Goal: Navigation & Orientation: Find specific page/section

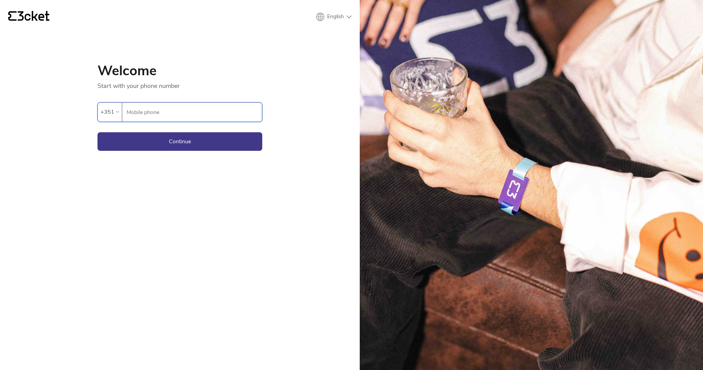
click at [177, 115] on input "Mobile phone" at bounding box center [194, 112] width 136 height 19
type input "964948293"
click at [180, 141] on button "Continue" at bounding box center [180, 141] width 165 height 19
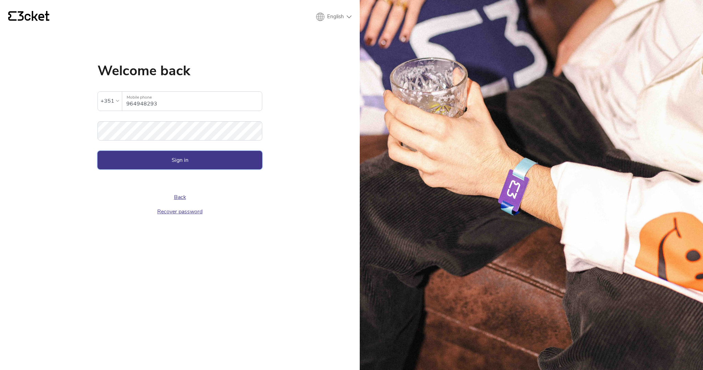
click at [182, 160] on button "Sign in" at bounding box center [180, 160] width 165 height 19
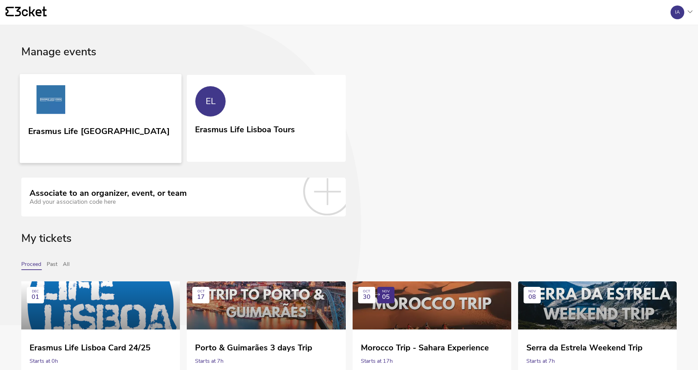
click at [141, 115] on link "Erasmus Life [GEOGRAPHIC_DATA]" at bounding box center [101, 118] width 162 height 89
click at [230, 95] on link "EL Erasmus Life Lisboa Tours" at bounding box center [266, 118] width 162 height 88
click at [258, 111] on link "EL Erasmus Life Lisboa Tours" at bounding box center [266, 118] width 162 height 88
click at [124, 93] on link "Erasmus Life [GEOGRAPHIC_DATA]" at bounding box center [101, 118] width 162 height 89
click at [110, 119] on link "Erasmus Life [GEOGRAPHIC_DATA]" at bounding box center [101, 118] width 162 height 89
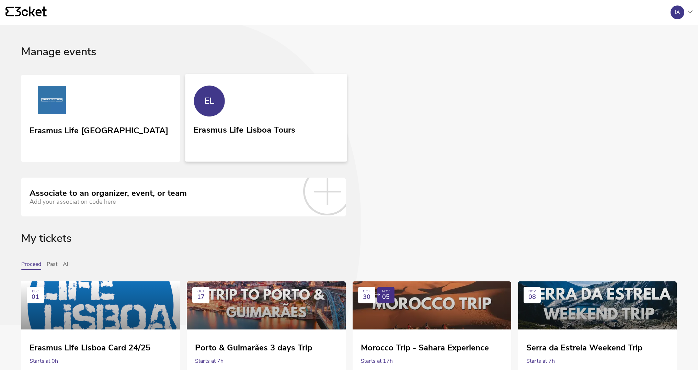
click at [232, 103] on link "EL Erasmus Life Lisboa Tours" at bounding box center [266, 118] width 162 height 88
click at [223, 116] on link "EL Erasmus Life Lisboa Tours" at bounding box center [266, 118] width 162 height 88
click at [148, 106] on link "Erasmus Life [GEOGRAPHIC_DATA]" at bounding box center [101, 118] width 162 height 89
click at [222, 104] on div "EL" at bounding box center [210, 101] width 32 height 32
click at [247, 113] on link "EL Erasmus Life Lisboa Tours" at bounding box center [266, 118] width 162 height 88
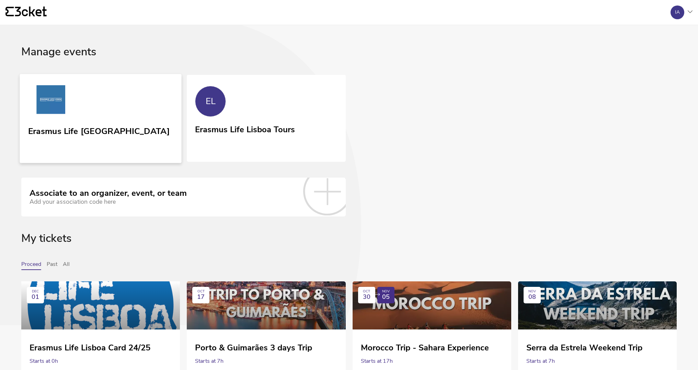
click at [136, 89] on link "Erasmus Life Lisboa" at bounding box center [101, 118] width 162 height 89
click at [217, 105] on div "EL" at bounding box center [210, 101] width 32 height 32
click at [121, 128] on link "Erasmus Life [GEOGRAPHIC_DATA]" at bounding box center [101, 118] width 162 height 89
click at [238, 139] on div "Erasmus Life Lisboa Tours" at bounding box center [245, 136] width 102 height 28
click at [129, 135] on link "Erasmus Life [GEOGRAPHIC_DATA]" at bounding box center [101, 118] width 162 height 89
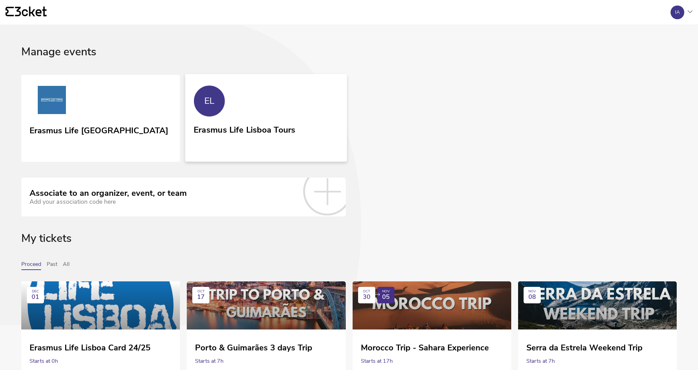
click at [268, 114] on link "EL Erasmus Life Lisboa Tours" at bounding box center [266, 118] width 162 height 88
click at [248, 119] on link "EL Erasmus Life Lisboa Tours" at bounding box center [266, 118] width 162 height 88
click at [100, 94] on link "Erasmus Life [GEOGRAPHIC_DATA]" at bounding box center [101, 118] width 162 height 89
click at [130, 119] on link "Erasmus Life [GEOGRAPHIC_DATA]" at bounding box center [101, 118] width 162 height 89
click at [238, 104] on link "EL Erasmus Life Lisboa Tours" at bounding box center [266, 118] width 162 height 88
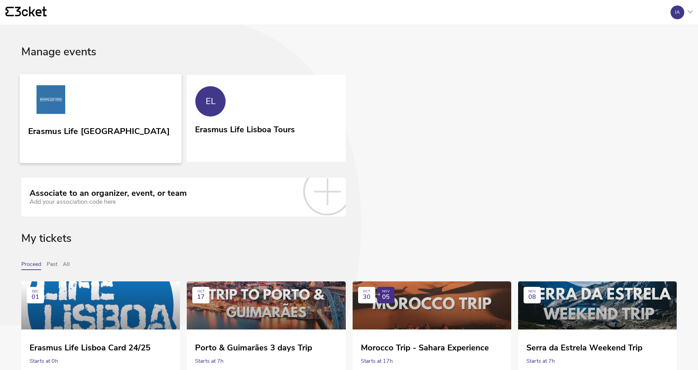
click at [140, 113] on link "Erasmus Life Lisboa" at bounding box center [101, 118] width 162 height 89
click at [255, 125] on div "Erasmus Life Lisboa Tours" at bounding box center [245, 128] width 102 height 12
click at [121, 111] on link "Erasmus Life Lisboa" at bounding box center [101, 118] width 162 height 89
click at [282, 138] on div "Erasmus Life Lisboa Tours" at bounding box center [245, 136] width 102 height 28
click at [164, 110] on link "Erasmus Life Lisboa" at bounding box center [101, 118] width 162 height 89
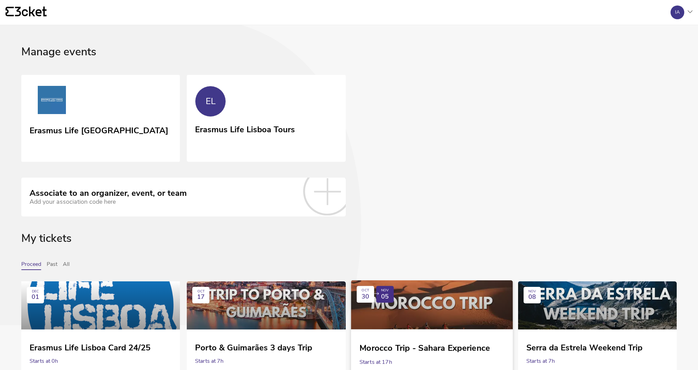
click at [476, 317] on div at bounding box center [432, 304] width 162 height 49
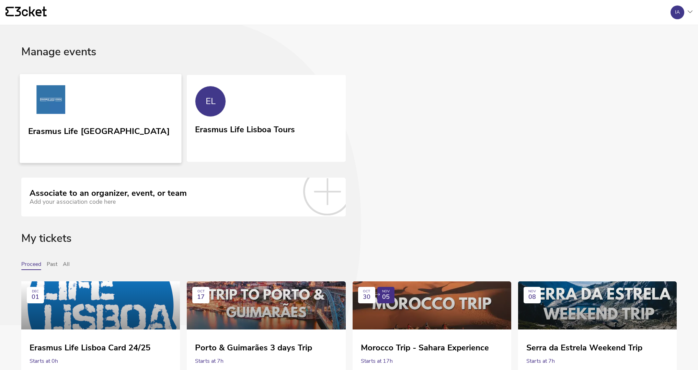
click at [77, 121] on link "Erasmus Life [GEOGRAPHIC_DATA]" at bounding box center [101, 118] width 162 height 89
click at [236, 133] on div "Erasmus Life Lisboa Tours" at bounding box center [245, 128] width 102 height 12
